Goal: Information Seeking & Learning: Learn about a topic

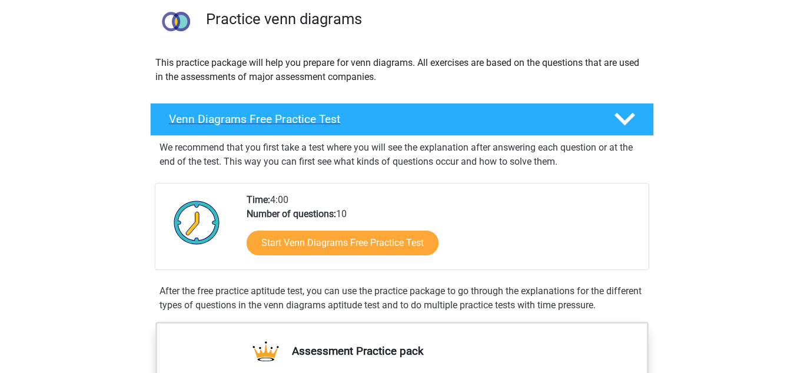
scroll to position [200, 0]
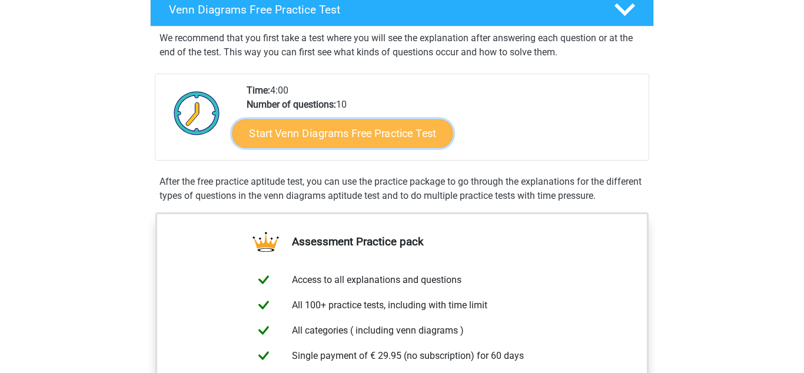
click at [343, 134] on link "Start Venn Diagrams Free Practice Test" at bounding box center [343, 133] width 221 height 28
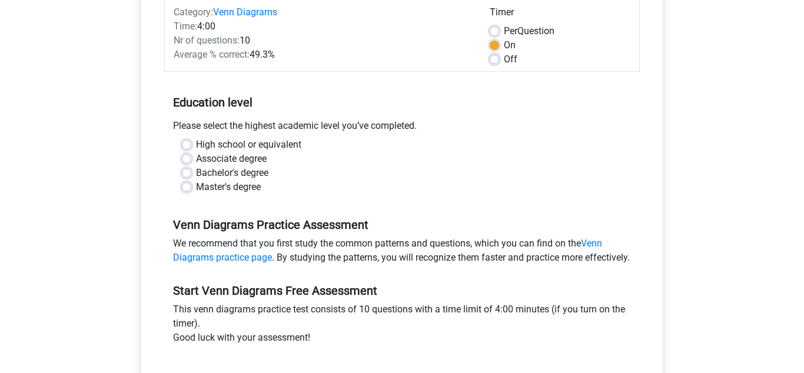
scroll to position [200, 0]
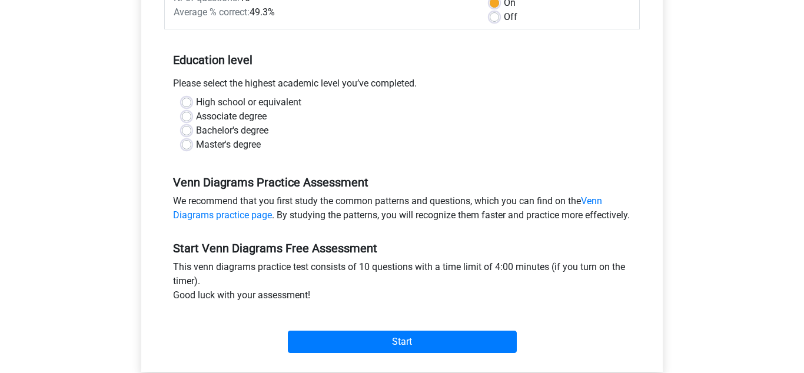
click at [196, 101] on label "High school or equivalent" at bounding box center [248, 102] width 105 height 14
click at [188, 101] on input "High school or equivalent" at bounding box center [186, 101] width 9 height 12
radio input "true"
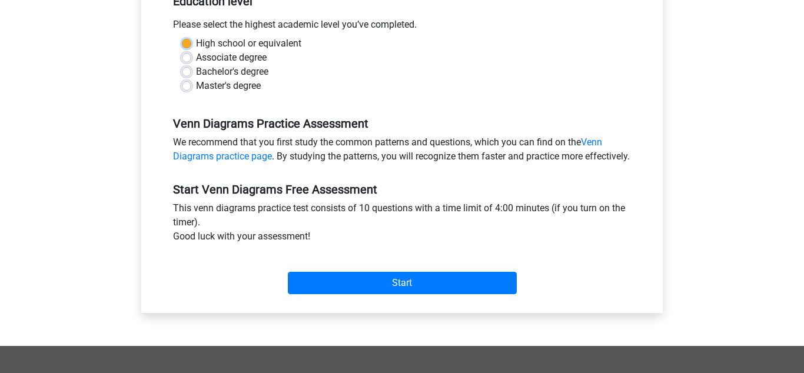
scroll to position [300, 0]
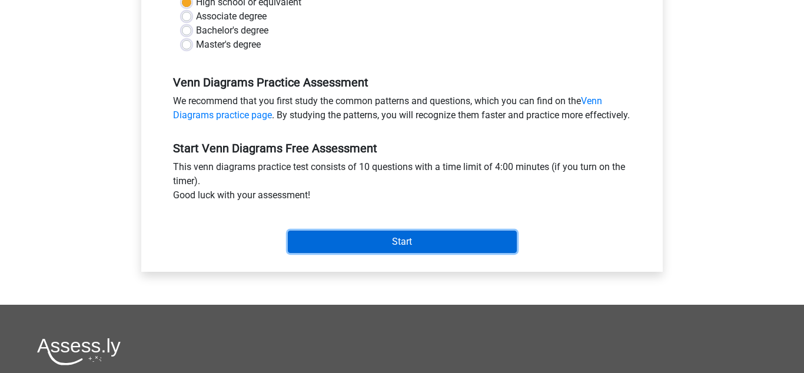
click at [350, 250] on input "Start" at bounding box center [402, 242] width 229 height 22
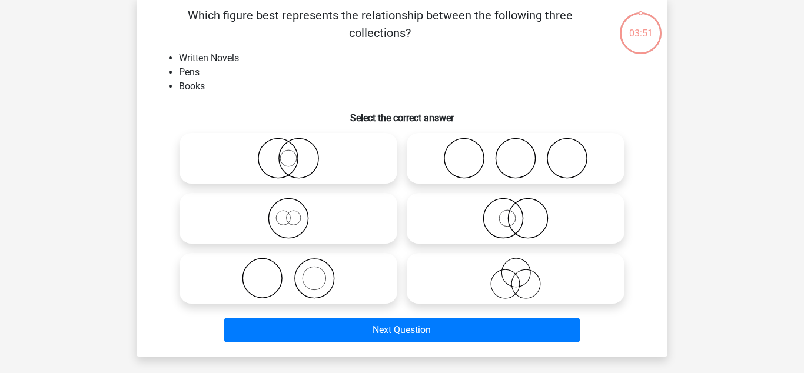
scroll to position [100, 0]
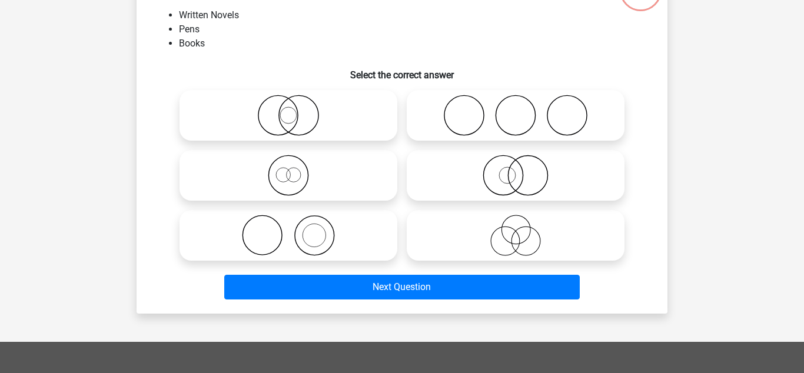
click at [521, 248] on icon at bounding box center [515, 235] width 208 height 41
click at [521, 230] on input "radio" at bounding box center [520, 226] width 8 height 8
radio input "true"
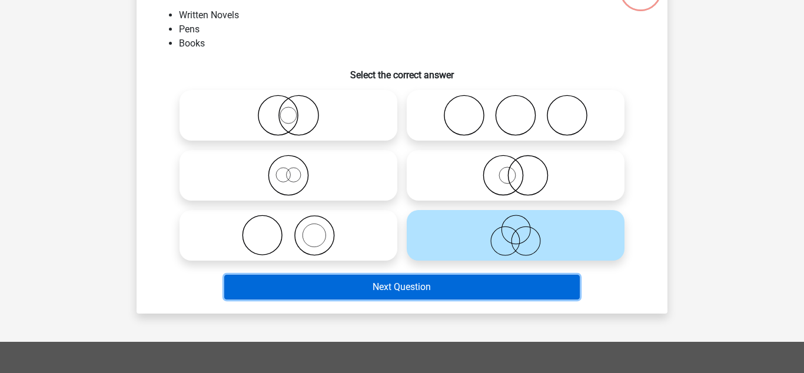
click at [478, 291] on button "Next Question" at bounding box center [402, 287] width 356 height 25
